Goal: Task Accomplishment & Management: Use online tool/utility

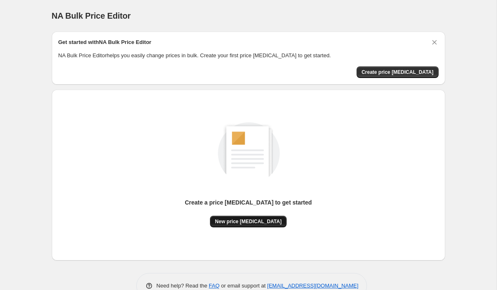
click at [272, 216] on button "New price change job" at bounding box center [248, 221] width 77 height 12
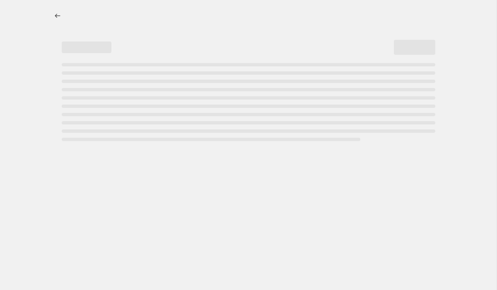
select select "percentage"
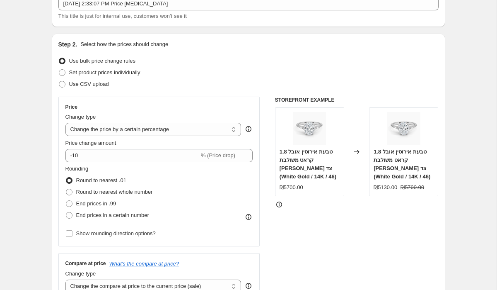
scroll to position [58, 0]
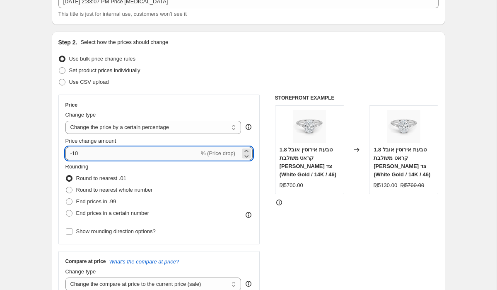
drag, startPoint x: 74, startPoint y: 155, endPoint x: 68, endPoint y: 155, distance: 6.2
click at [68, 155] on input "-10" at bounding box center [132, 153] width 134 height 13
type input "10"
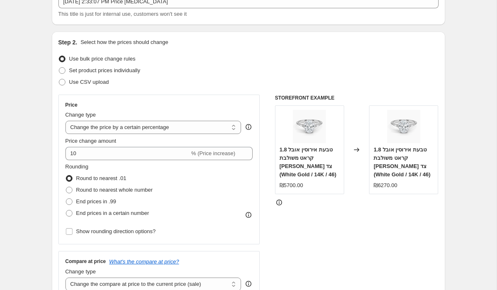
click at [93, 144] on span "Price change amount" at bounding box center [90, 141] width 51 height 6
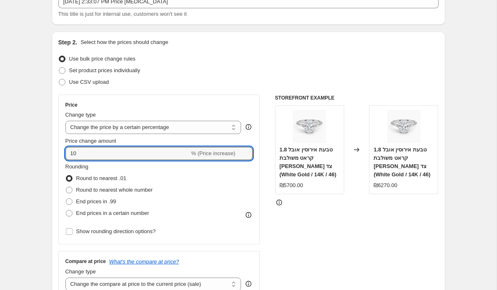
click at [93, 147] on input "10" at bounding box center [127, 153] width 124 height 13
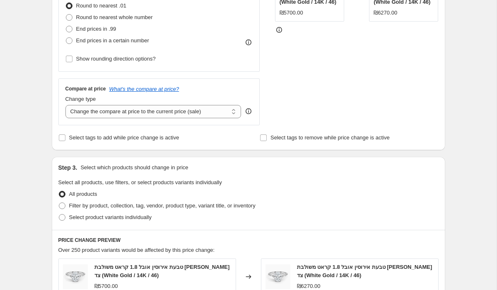
scroll to position [224, 0]
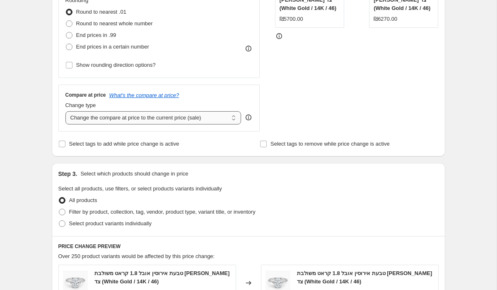
click at [236, 118] on select "Change the compare at price to the current price (sale) Change the compare at p…" at bounding box center [153, 117] width 176 height 13
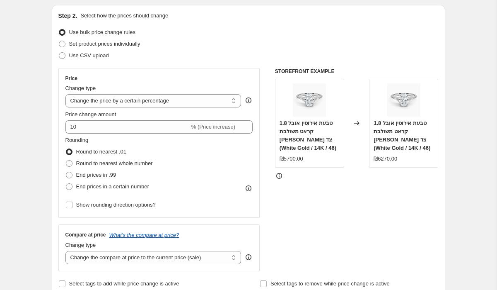
scroll to position [84, 0]
click at [64, 45] on span at bounding box center [62, 44] width 7 height 7
click at [59, 42] on input "Set product prices individually" at bounding box center [59, 41] width 0 height 0
radio input "true"
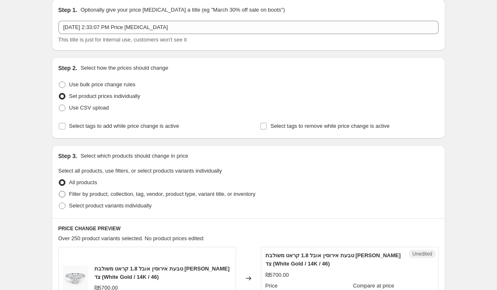
scroll to position [0, 0]
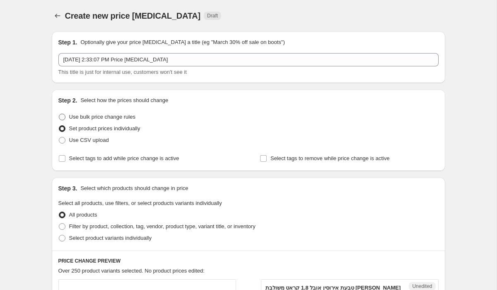
click at [59, 119] on span at bounding box center [62, 117] width 7 height 7
click at [59, 114] on input "Use bulk price change rules" at bounding box center [59, 114] width 0 height 0
radio input "true"
select select "percentage"
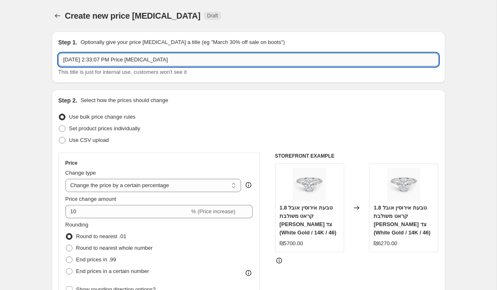
click at [136, 58] on input "Oct 9, 2025, 2:33:07 PM Price change job" at bounding box center [248, 59] width 380 height 13
click at [178, 60] on input "Oct 9, 2025, 2:33:07 PM Price change job" at bounding box center [248, 59] width 380 height 13
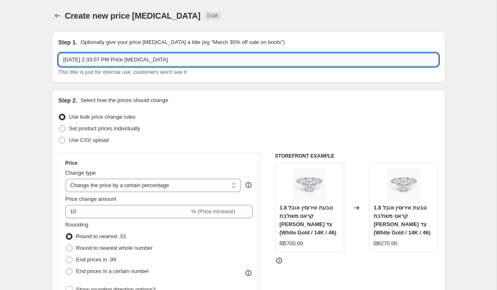
drag, startPoint x: 126, startPoint y: 58, endPoint x: 185, endPoint y: 65, distance: 59.3
click at [185, 65] on input "Oct 9, 2025, 2:33:07 PM Price change job" at bounding box center [248, 59] width 380 height 13
drag, startPoint x: 128, startPoint y: 59, endPoint x: 195, endPoint y: 62, distance: 67.6
click at [195, 62] on input "Oct 9, 2025, 2:33:07 PM Price change job" at bounding box center [248, 59] width 380 height 13
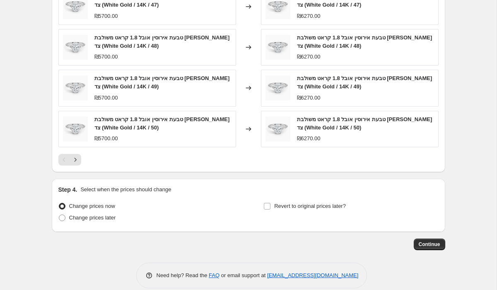
scroll to position [552, 0]
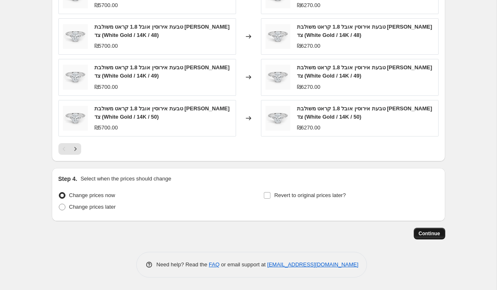
type input "Oct 9, 2025, 2:33:07 PM עליית מחירים ב10%"
click at [432, 234] on span "Continue" at bounding box center [430, 233] width 22 height 7
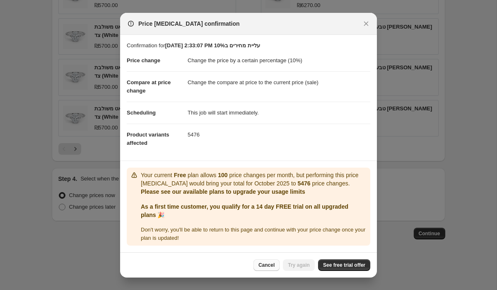
click at [274, 265] on button "Cancel" at bounding box center [267, 265] width 26 height 12
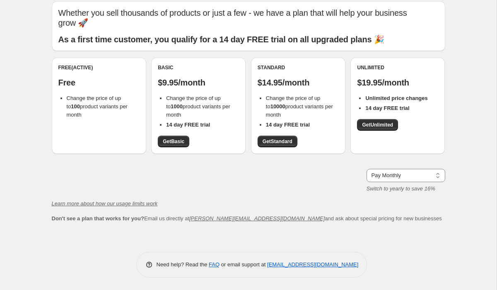
scroll to position [20, 0]
